Goal: Find specific page/section: Find specific page/section

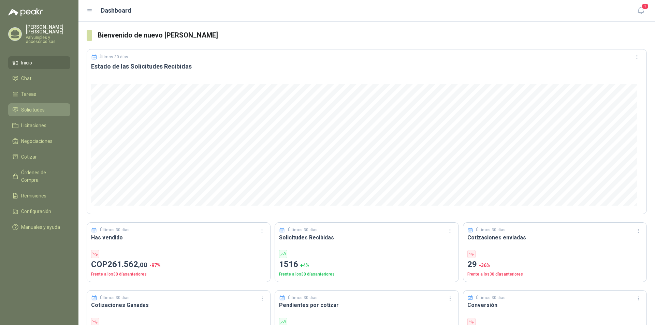
click at [35, 106] on span "Solicitudes" at bounding box center [33, 110] width 24 height 8
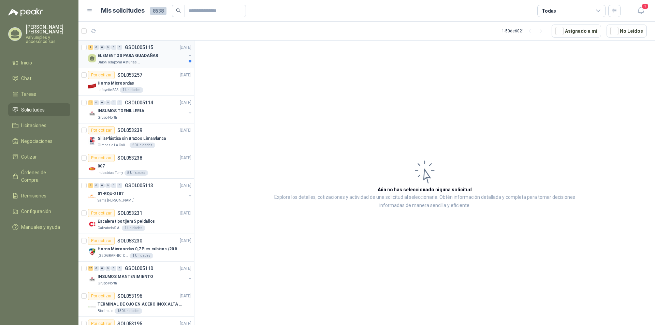
click at [125, 55] on p "ELEMENTOS PARA GUADAÑAR" at bounding box center [128, 56] width 61 height 6
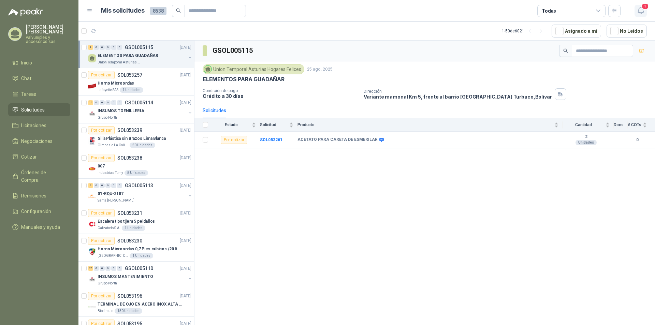
click at [640, 10] on icon "button" at bounding box center [641, 10] width 9 height 9
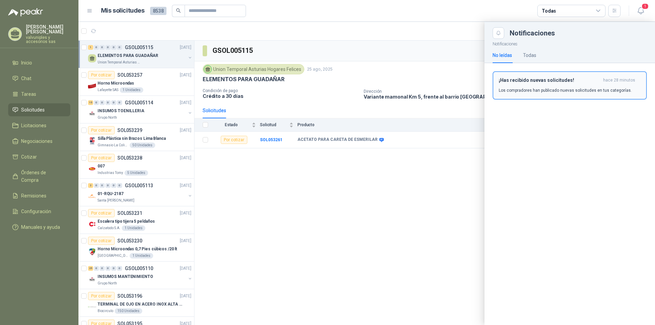
click at [515, 81] on h3 "¡Has recibido nuevas solicitudes!" at bounding box center [550, 80] width 102 height 6
